Goal: Task Accomplishment & Management: Complete application form

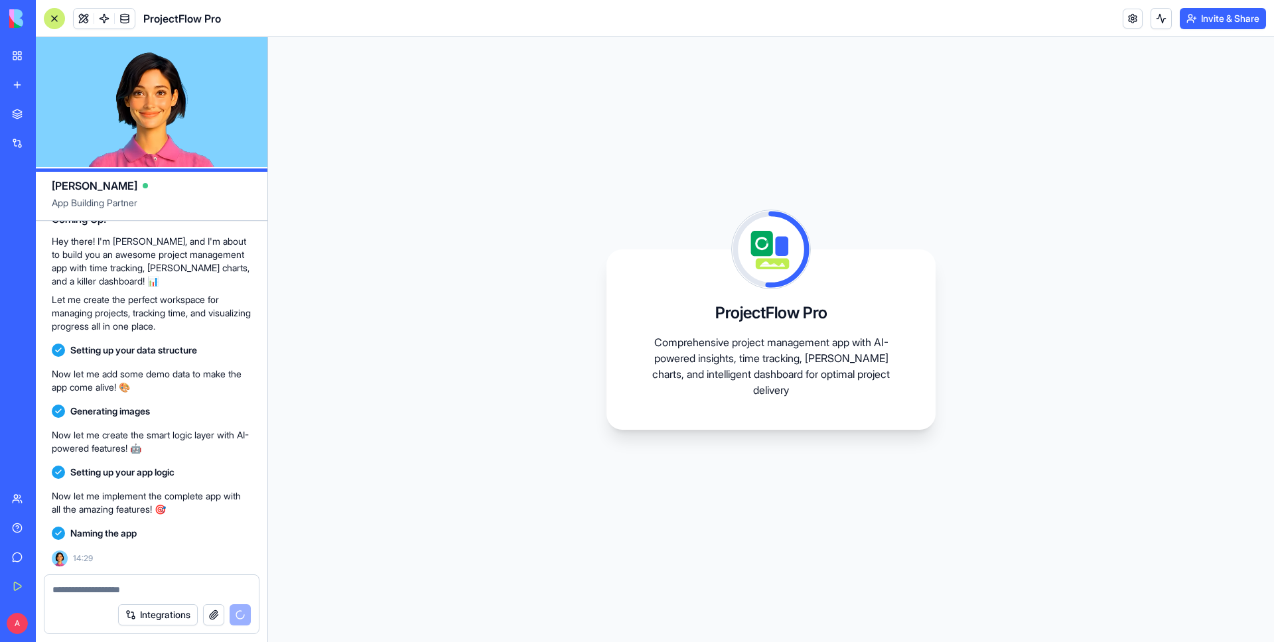
scroll to position [222, 0]
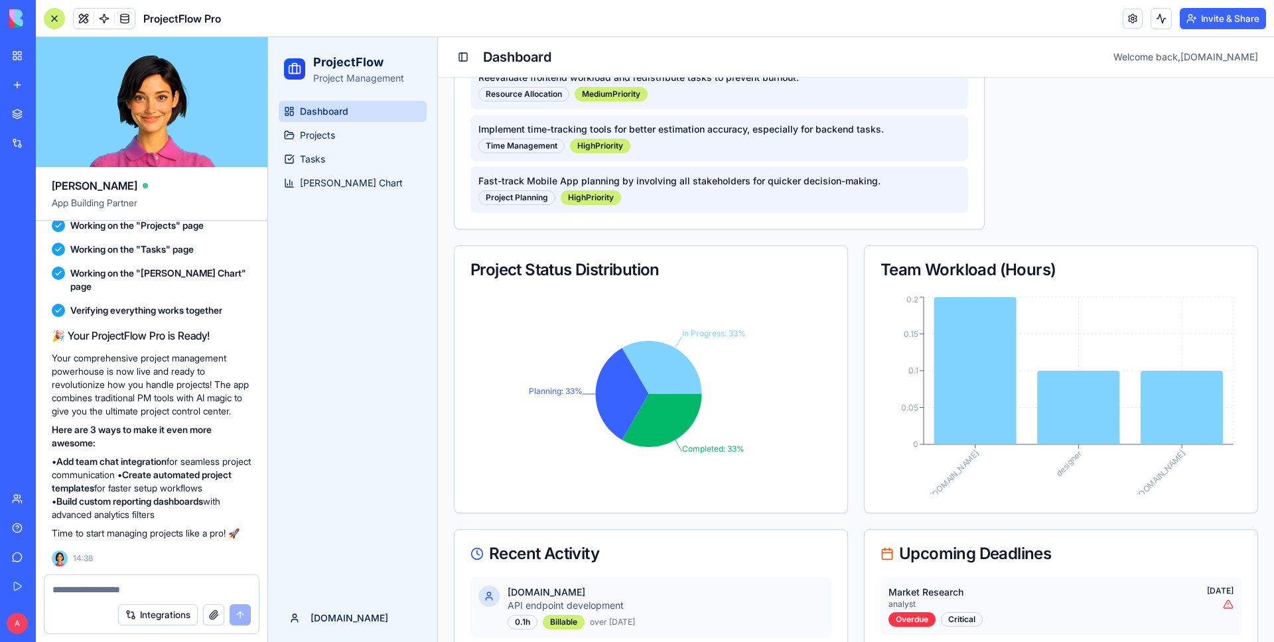
scroll to position [799, 0]
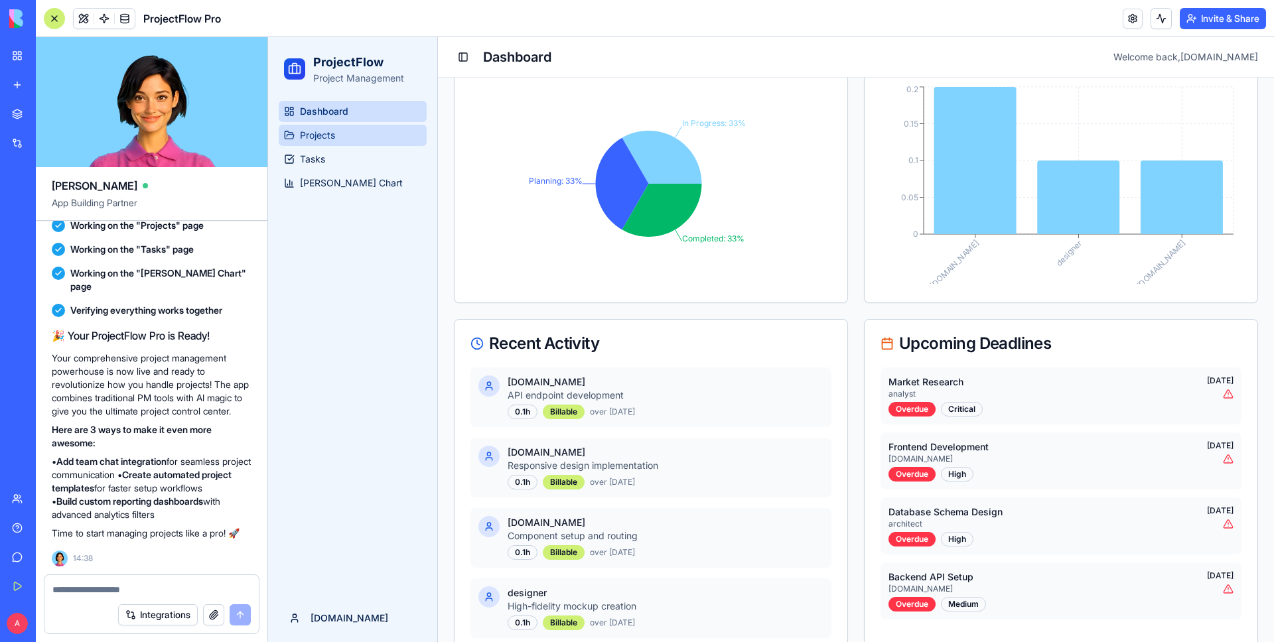
click at [330, 135] on span "Projects" at bounding box center [317, 135] width 35 height 13
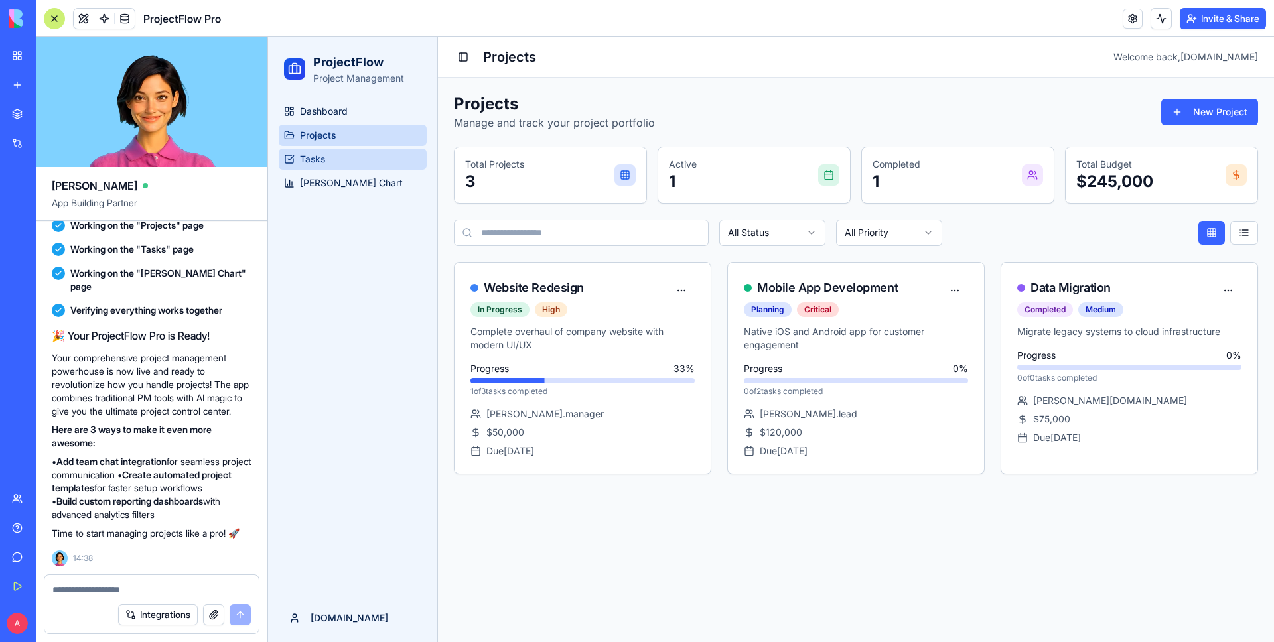
click at [329, 158] on link "Tasks" at bounding box center [353, 159] width 148 height 21
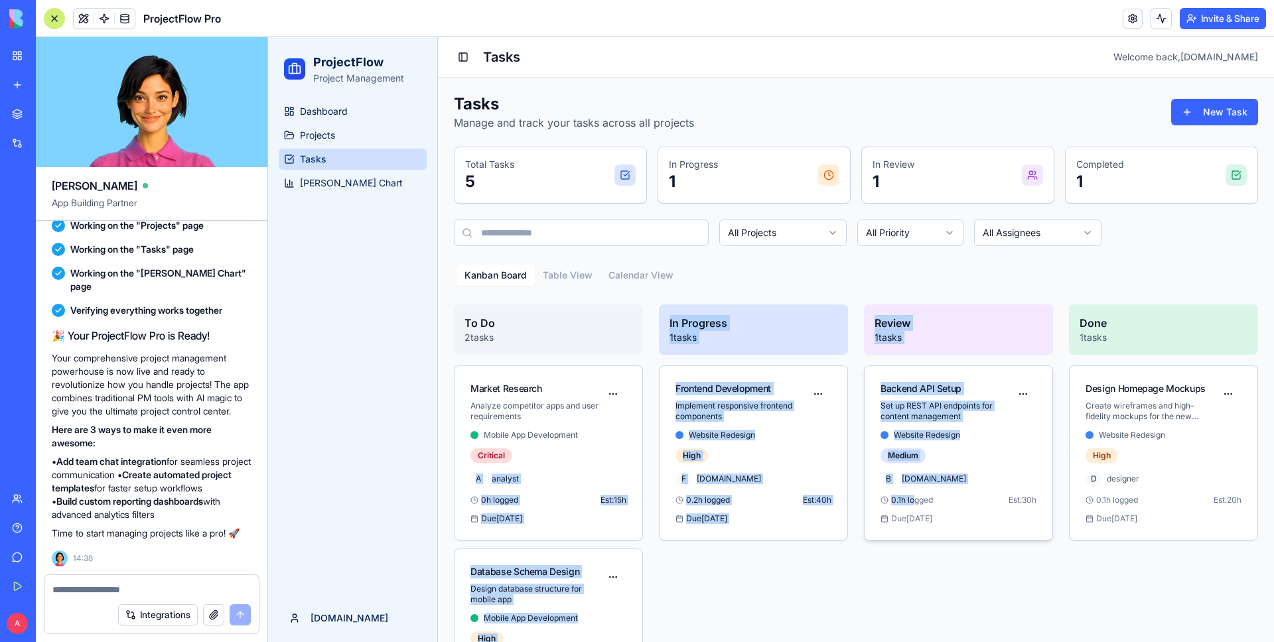
drag, startPoint x: 591, startPoint y: 460, endPoint x: 910, endPoint y: 499, distance: 322.2
click at [910, 499] on div "To Do 2 tasks Market Research Analyze competitor apps and user requirements Mob…" at bounding box center [856, 514] width 804 height 419
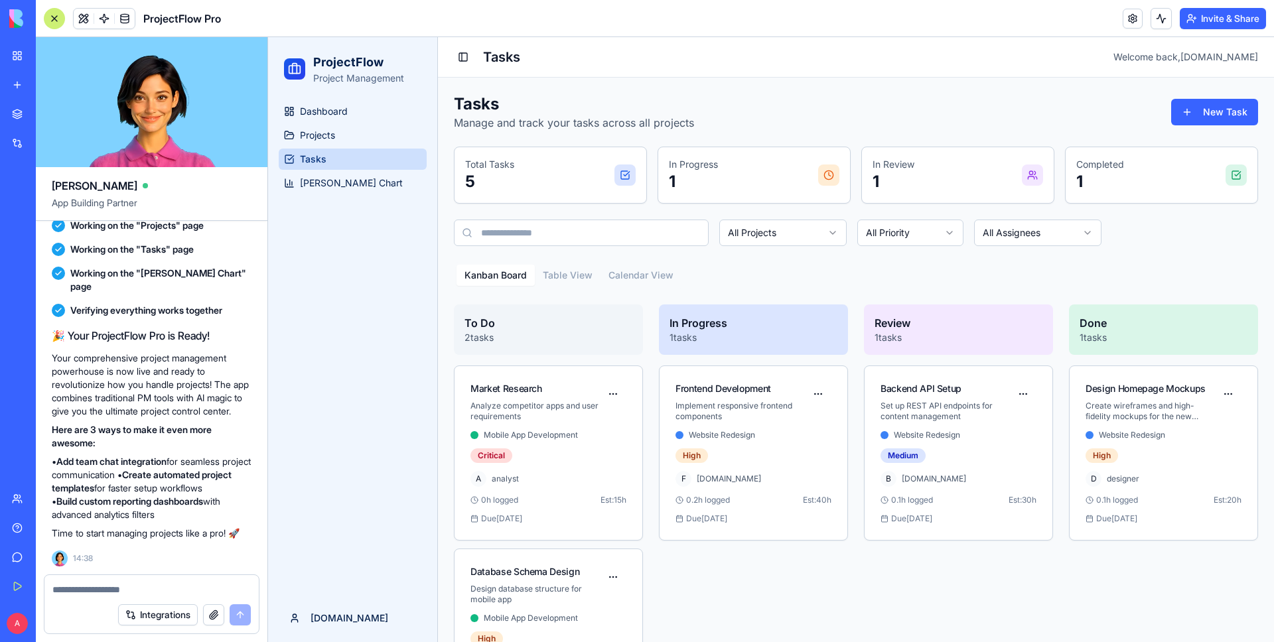
click at [894, 563] on div "Review 1 tasks Backend API Setup Set up REST API endpoints for content manageme…" at bounding box center [958, 514] width 189 height 419
click at [378, 186] on link "[PERSON_NAME] Chart" at bounding box center [353, 183] width 148 height 21
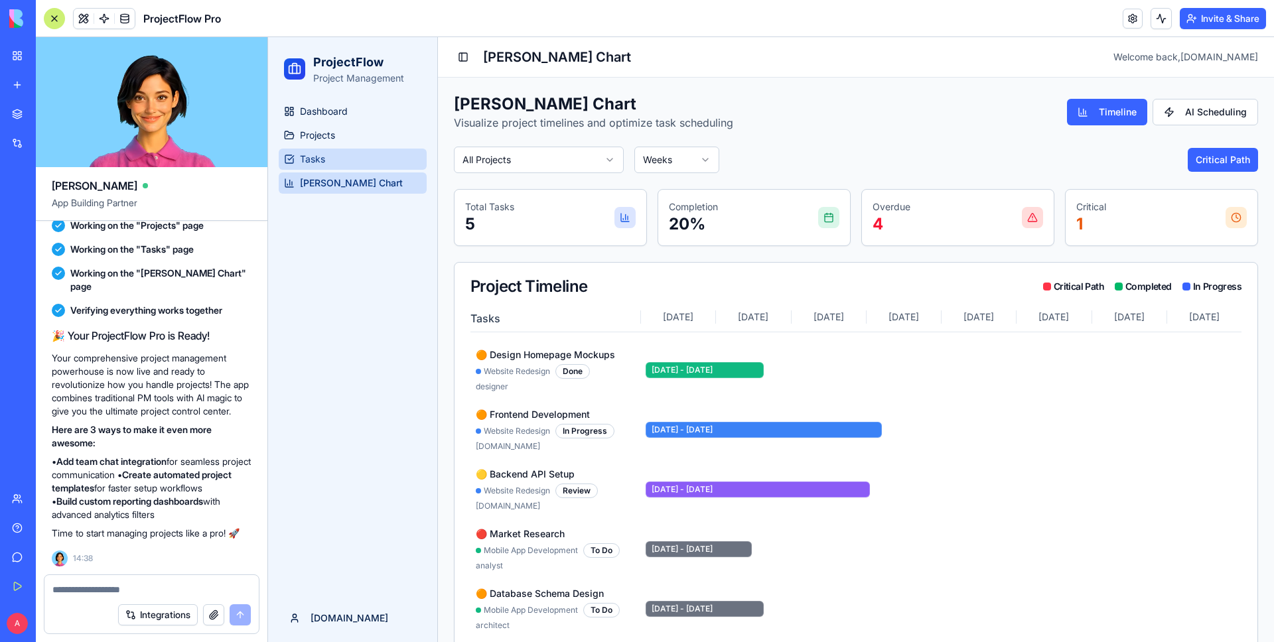
click at [376, 164] on link "Tasks" at bounding box center [353, 159] width 148 height 21
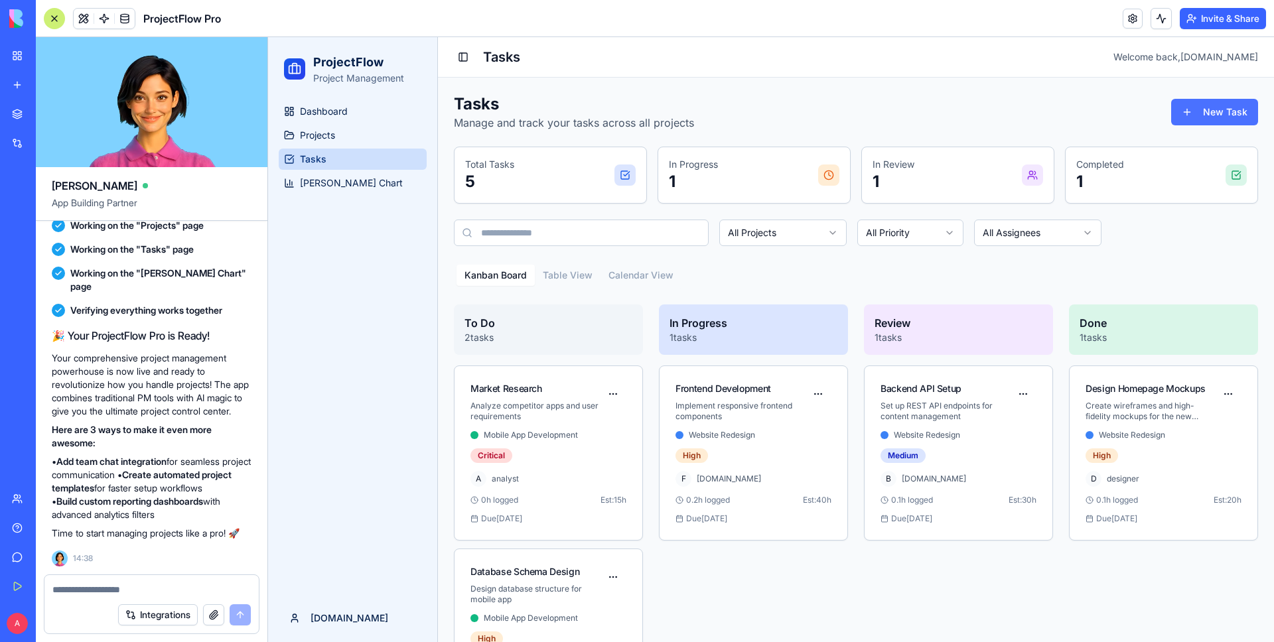
click at [1223, 108] on button "New Task" at bounding box center [1214, 112] width 87 height 27
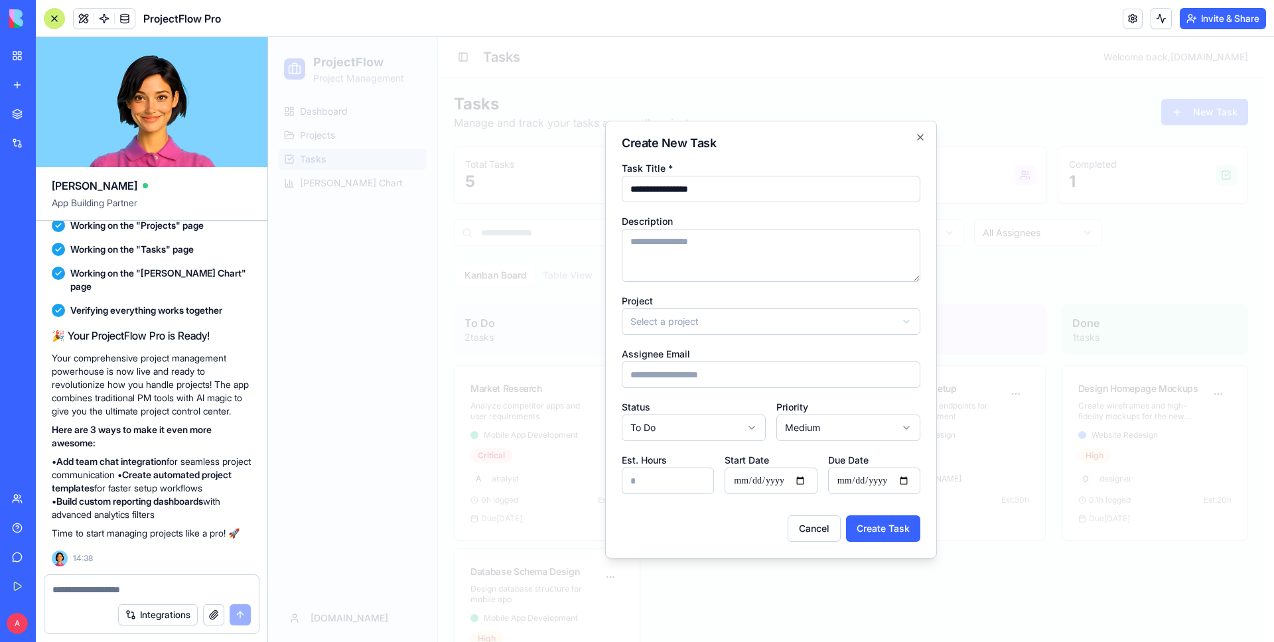
type input "**********"
type textarea "****"
click at [827, 336] on form "**********" at bounding box center [771, 351] width 299 height 382
click at [827, 326] on body "ProjectFlow Project Management Dashboard Projects Tasks [PERSON_NAME] Chart [DO…" at bounding box center [766, 388] width 996 height 703
click at [771, 382] on input "Assignee Email" at bounding box center [771, 375] width 299 height 27
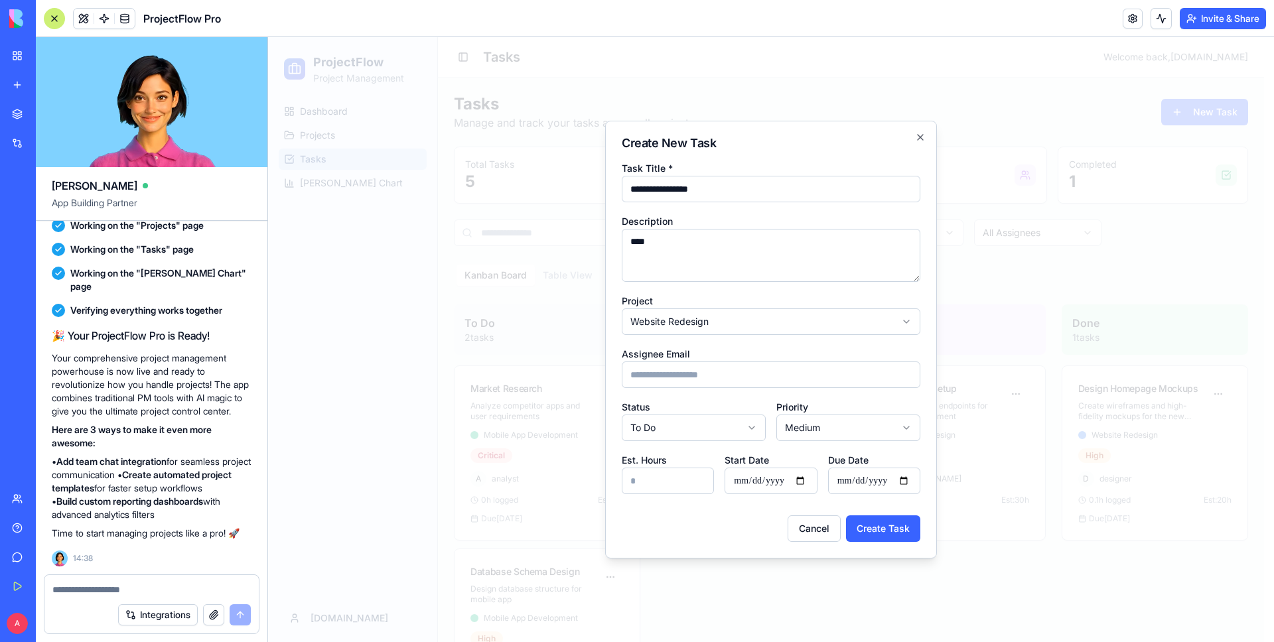
type input "**********"
click at [754, 439] on body "ProjectFlow Project Management Dashboard Projects Tasks [PERSON_NAME] Chart [DO…" at bounding box center [766, 388] width 996 height 703
click at [824, 434] on body "ProjectFlow Project Management Dashboard Projects Tasks [PERSON_NAME] Chart [DO…" at bounding box center [766, 388] width 996 height 703
click at [780, 486] on input "Start Date" at bounding box center [771, 481] width 92 height 27
click at [811, 482] on input "Start Date" at bounding box center [771, 481] width 92 height 27
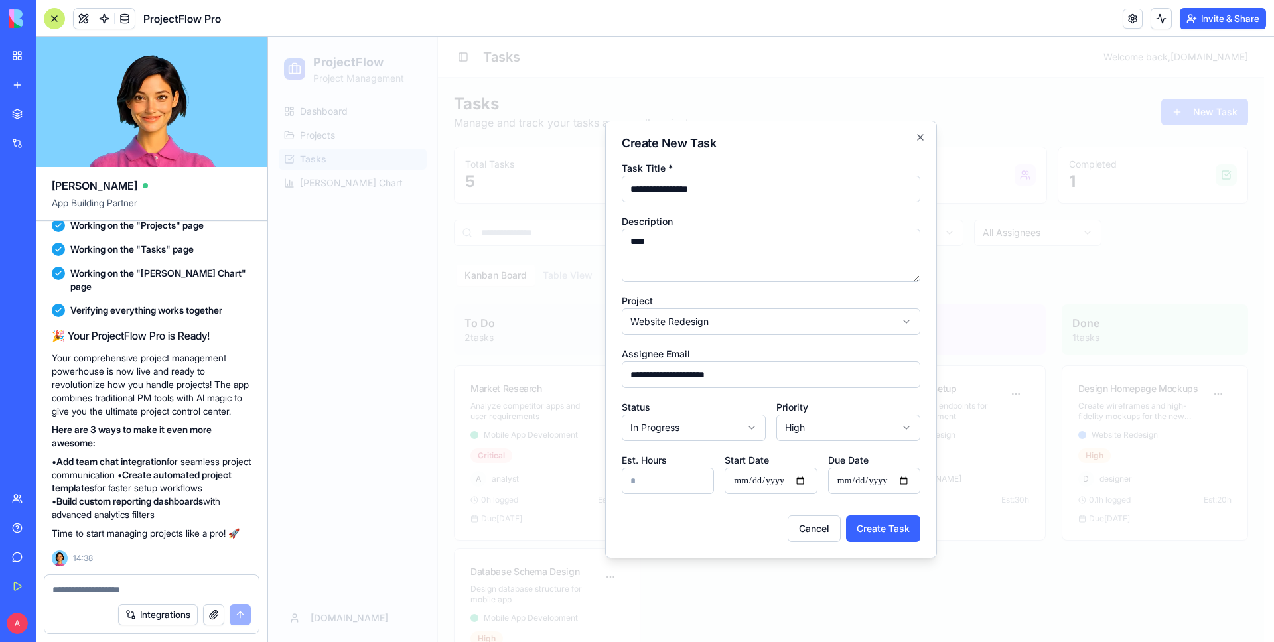
type input "**********"
click at [869, 480] on input "Due Date" at bounding box center [874, 481] width 92 height 27
click at [913, 480] on input "Due Date" at bounding box center [874, 481] width 92 height 27
type input "**********"
click at [878, 534] on button "Create Task" at bounding box center [883, 529] width 74 height 27
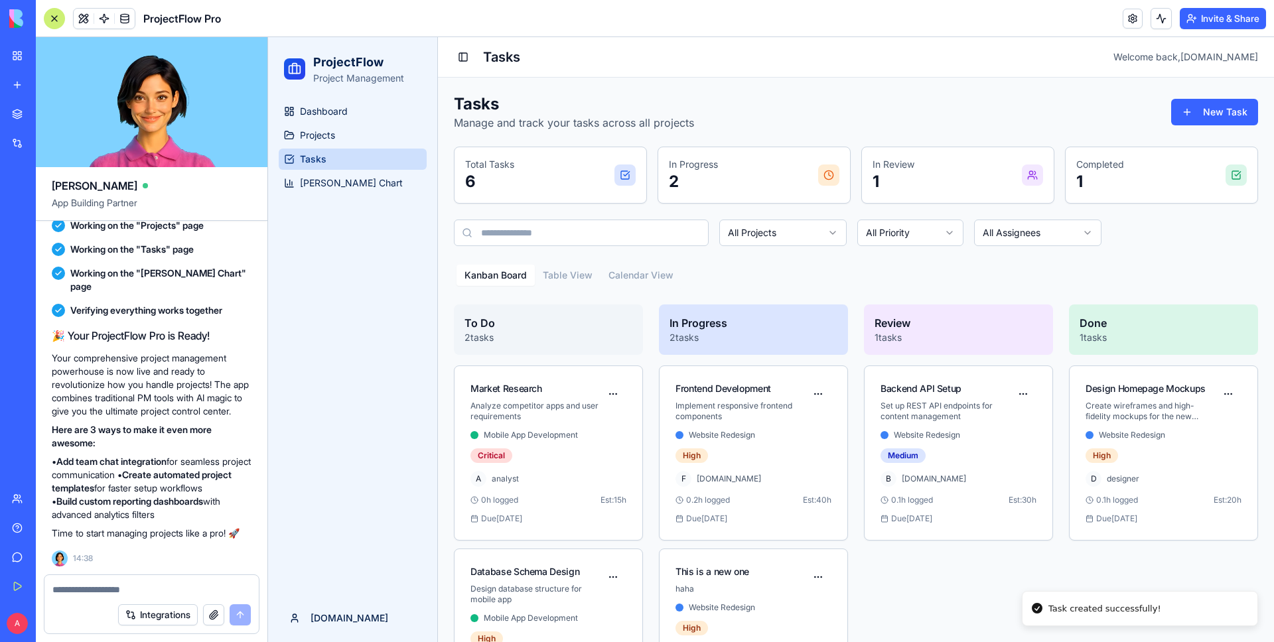
scroll to position [98, 0]
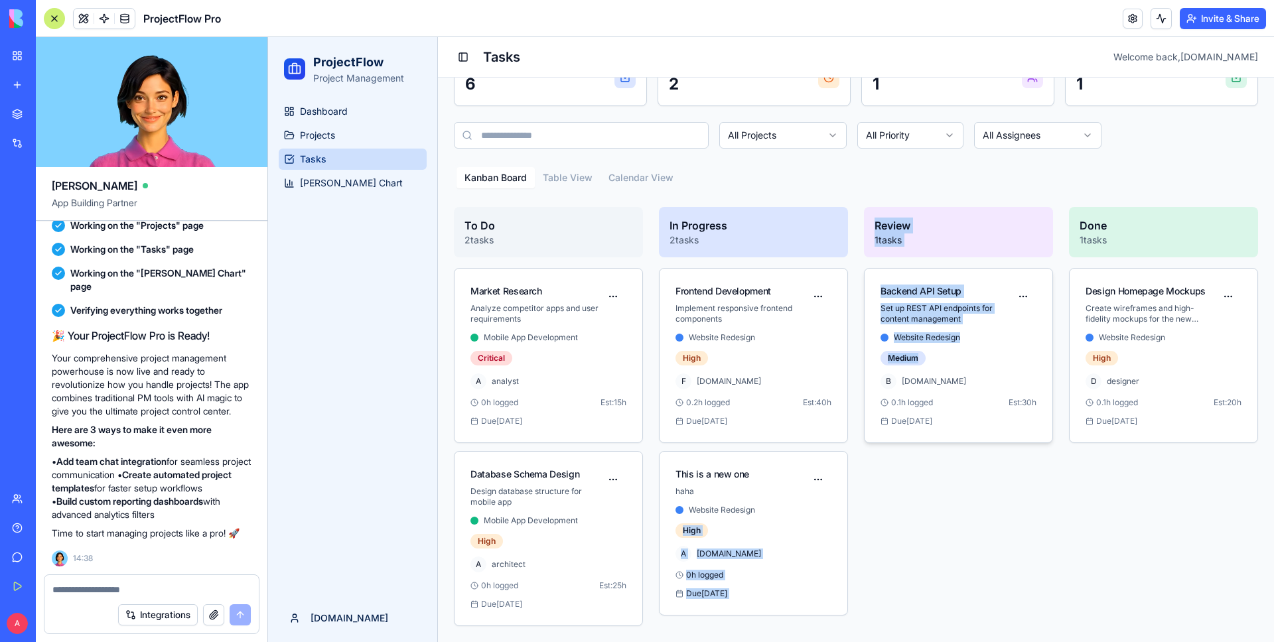
drag, startPoint x: 761, startPoint y: 506, endPoint x: 946, endPoint y: 359, distance: 236.2
click at [946, 359] on div "To Do 2 tasks Market Research Analyze competitor apps and user requirements Mob…" at bounding box center [856, 416] width 804 height 419
click at [817, 475] on html "ProjectFlow Project Management Dashboard Projects Tasks [PERSON_NAME] Chart [DO…" at bounding box center [771, 291] width 1006 height 703
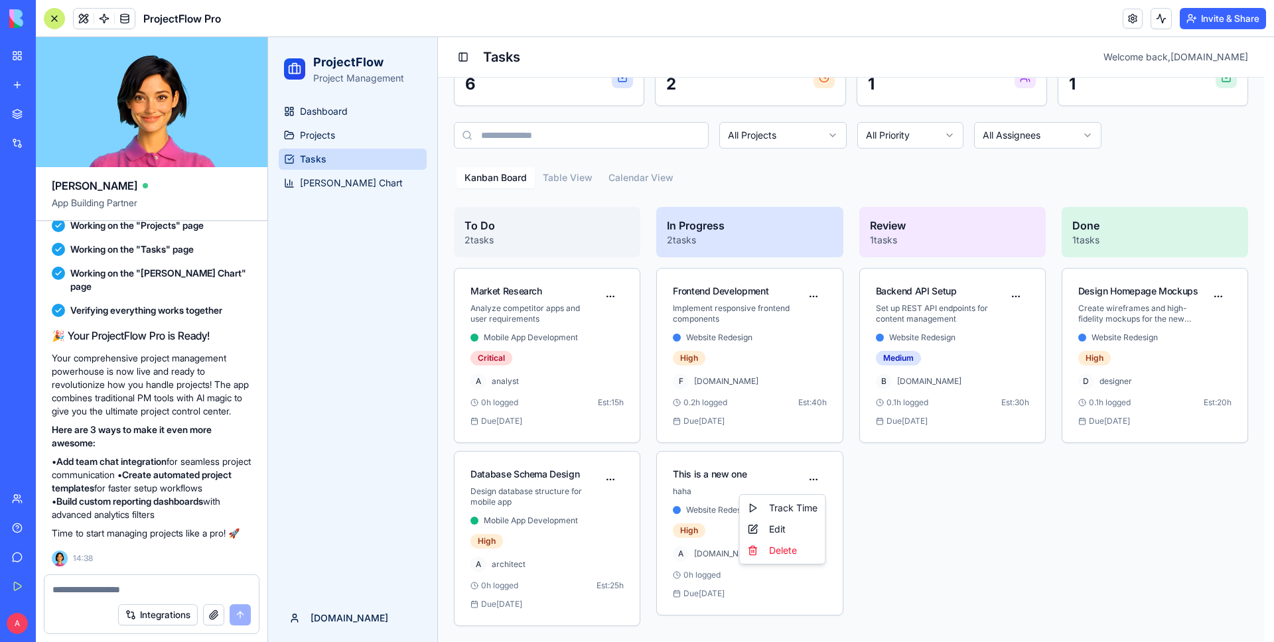
click at [797, 476] on html "ProjectFlow Project Management Dashboard Projects Tasks [PERSON_NAME] Chart [DO…" at bounding box center [771, 291] width 1006 height 703
click at [694, 532] on div "High" at bounding box center [692, 531] width 33 height 15
click at [747, 529] on div "Website Redesign High A [DOMAIN_NAME] 0 h logged Due [DATE]" at bounding box center [754, 560] width 188 height 110
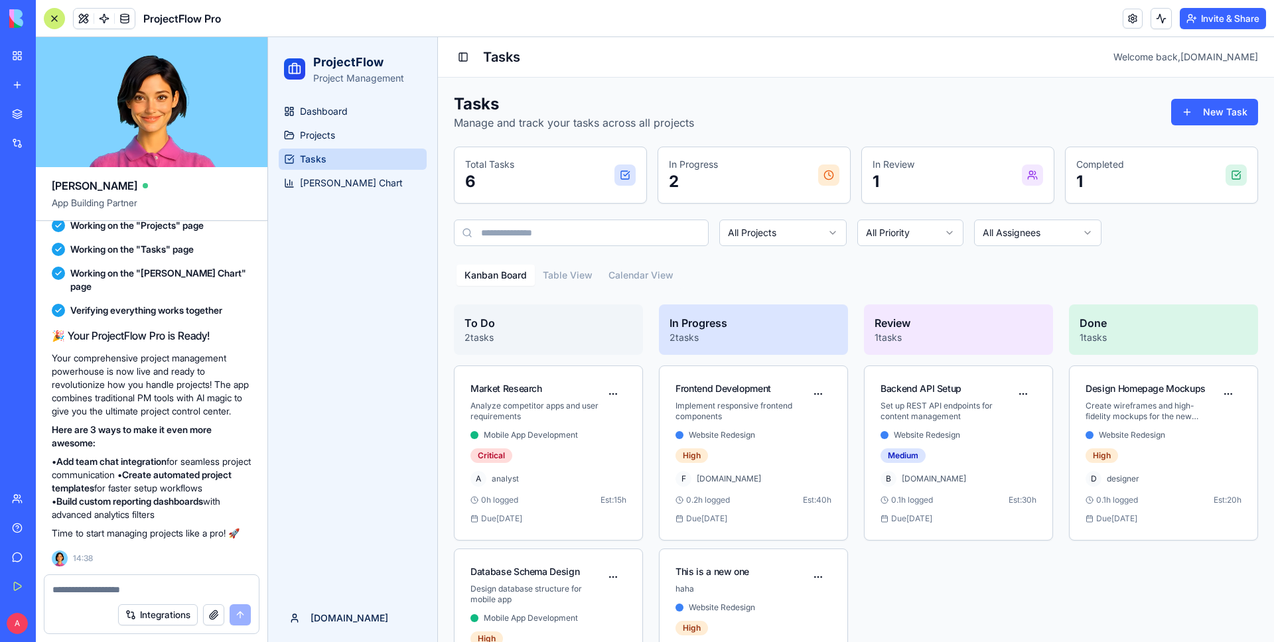
click at [545, 175] on div "Tasks Manage and track your tasks across all projects New Task Total Tasks 6 In…" at bounding box center [856, 409] width 804 height 630
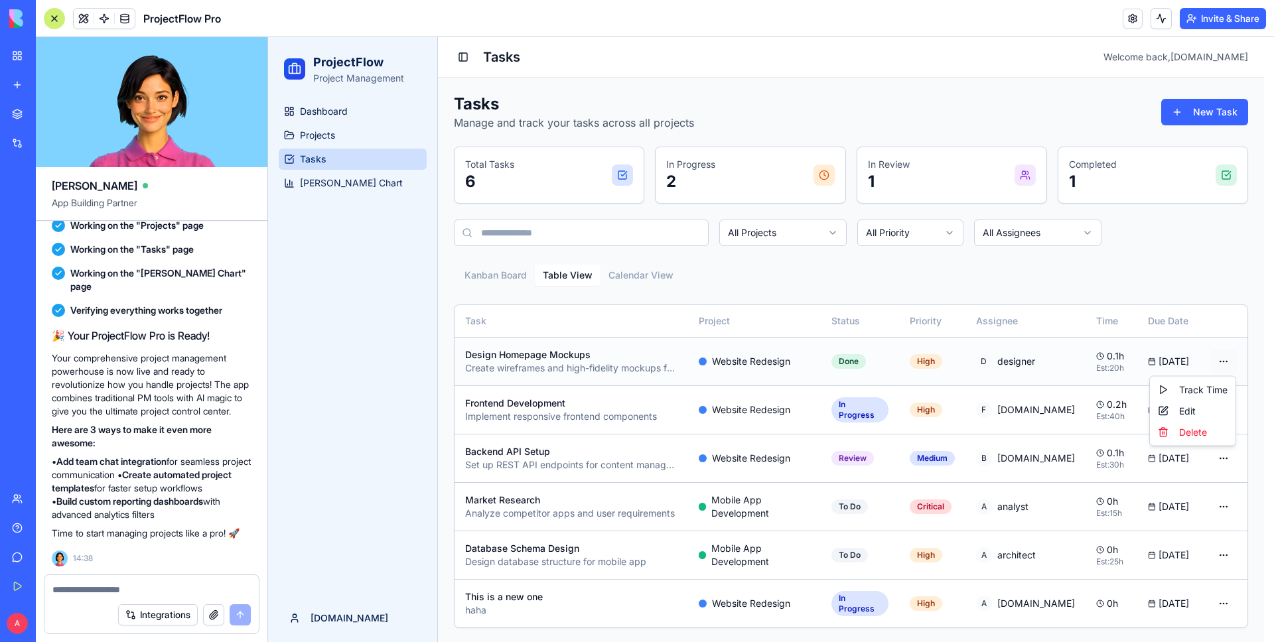
click at [1223, 359] on html "ProjectFlow Project Management Dashboard Projects Tasks [PERSON_NAME] Chart [DO…" at bounding box center [771, 340] width 1006 height 607
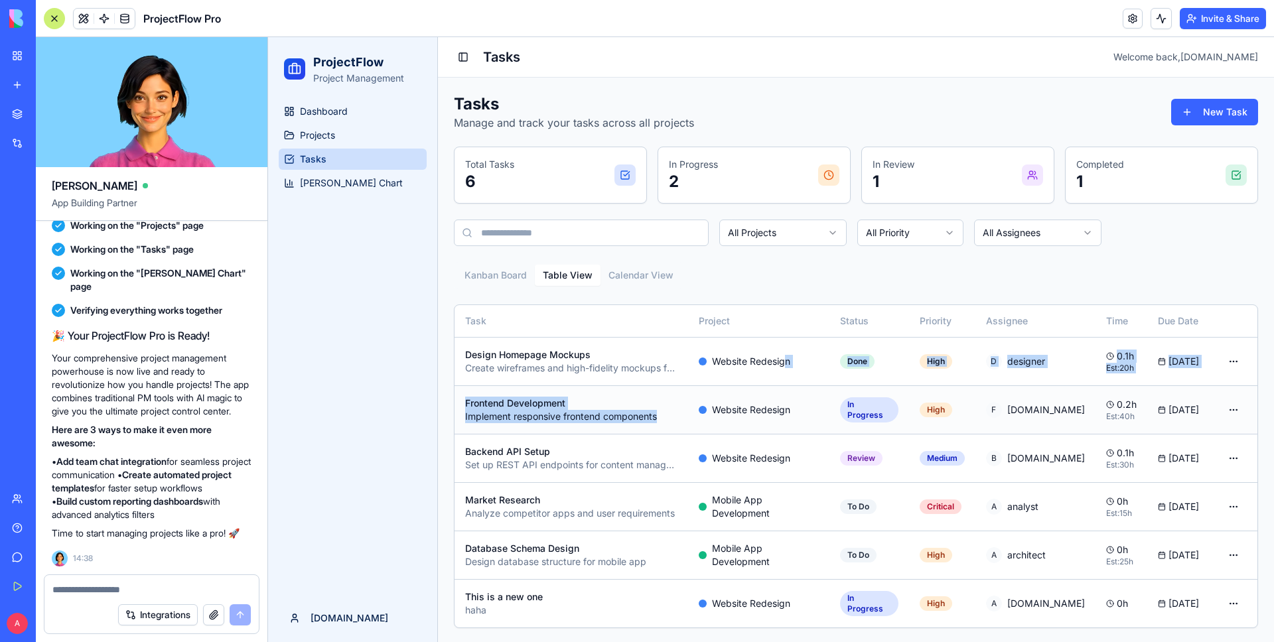
drag, startPoint x: 784, startPoint y: 362, endPoint x: 769, endPoint y: 409, distance: 50.2
click at [768, 409] on tbody "Design Homepage Mockups Create wireframes and high-fidelity mockups for the new…" at bounding box center [856, 482] width 803 height 291
click at [875, 378] on td "Done" at bounding box center [869, 361] width 80 height 48
click at [1222, 366] on html "ProjectFlow Project Management Dashboard Projects Tasks [PERSON_NAME] Chart [DO…" at bounding box center [771, 340] width 1006 height 607
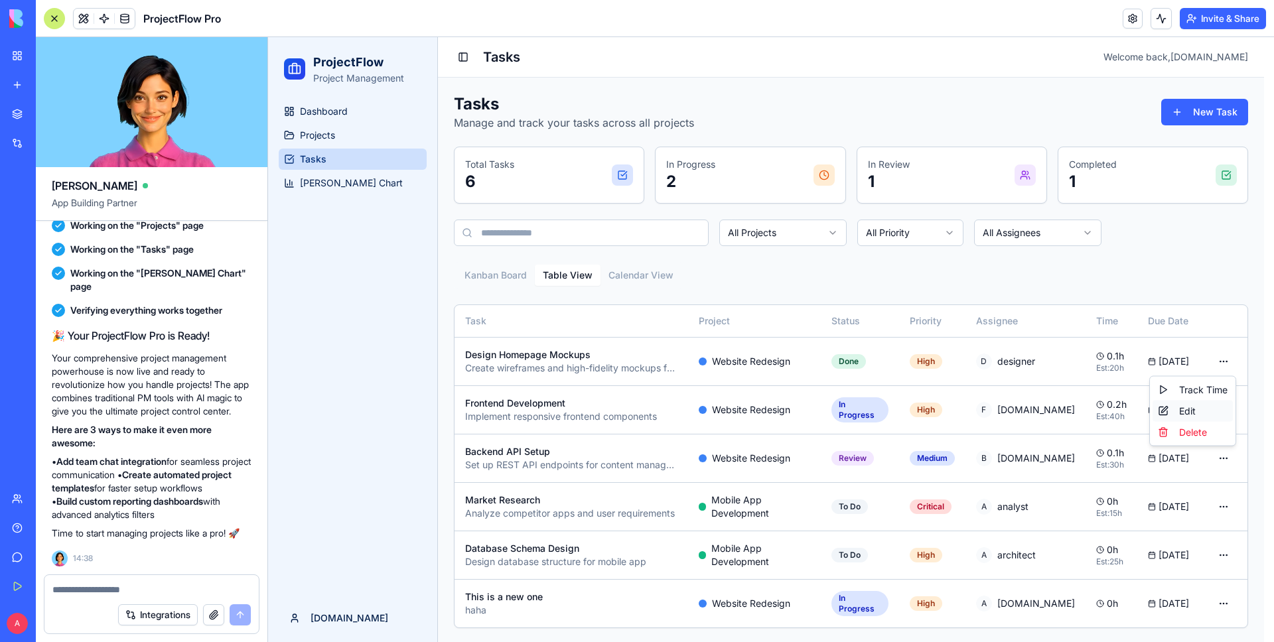
click at [1174, 407] on div "Edit" at bounding box center [1193, 411] width 80 height 21
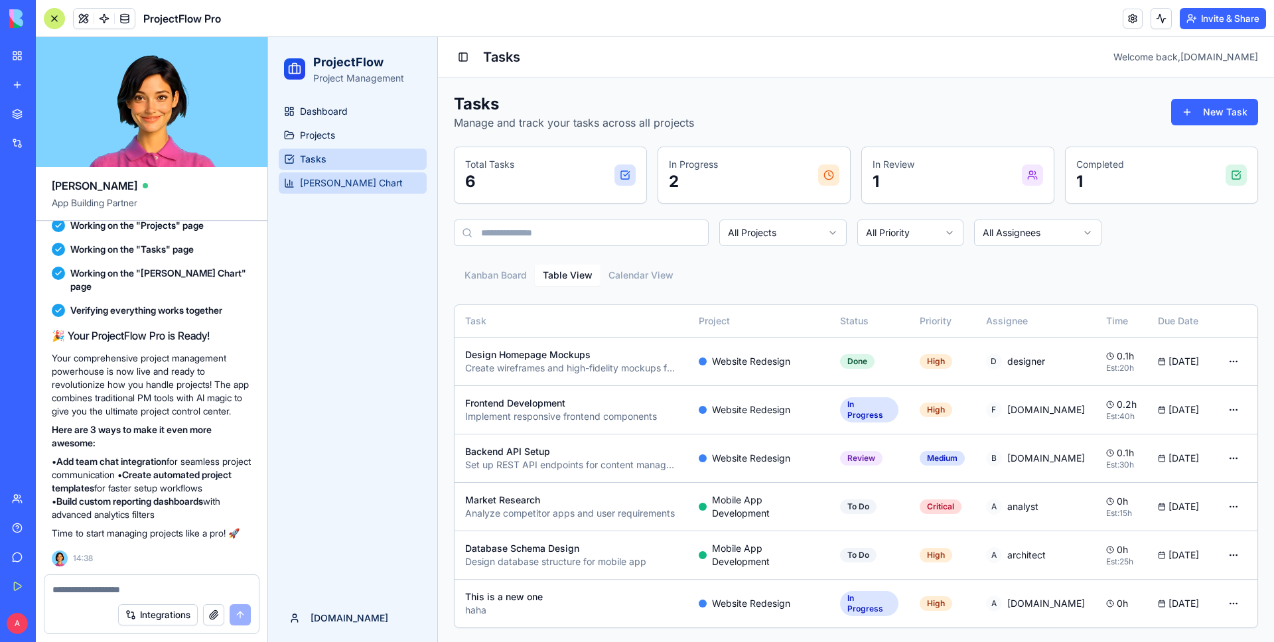
click at [348, 183] on span "[PERSON_NAME] Chart" at bounding box center [351, 183] width 103 height 13
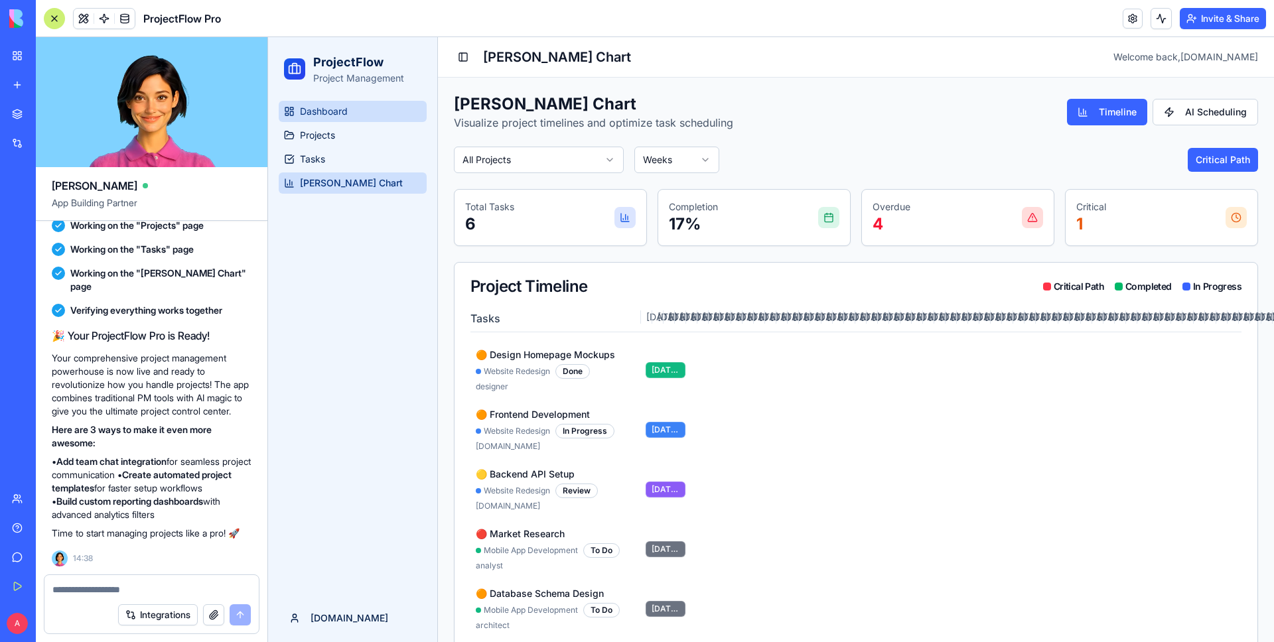
click at [305, 117] on span "Dashboard" at bounding box center [324, 111] width 48 height 13
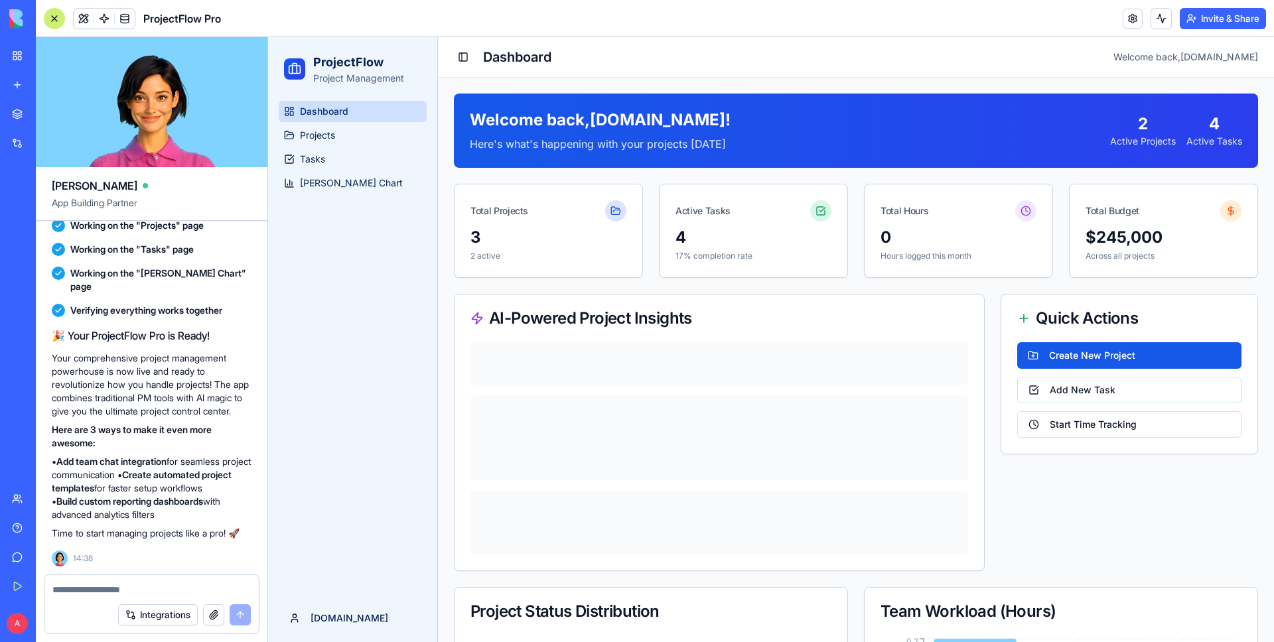
click at [117, 591] on textarea at bounding box center [151, 589] width 198 height 13
type textarea "**********"
click at [235, 614] on button "submit" at bounding box center [240, 615] width 21 height 21
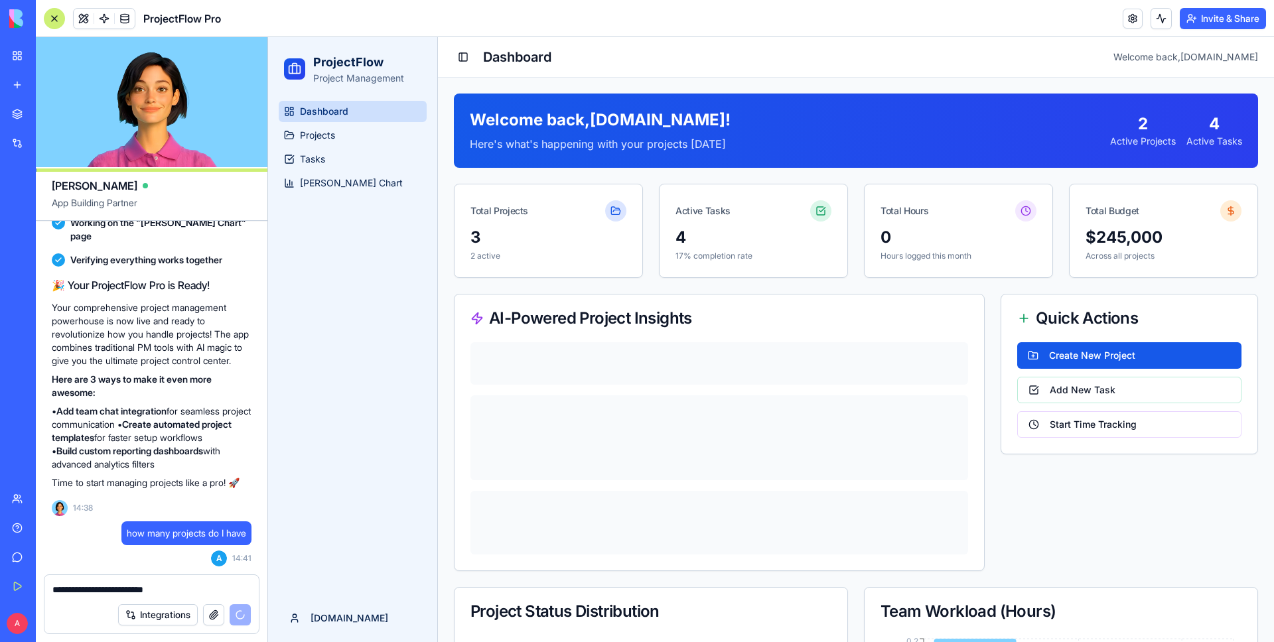
scroll to position [804, 0]
